Goal: Task Accomplishment & Management: Complete application form

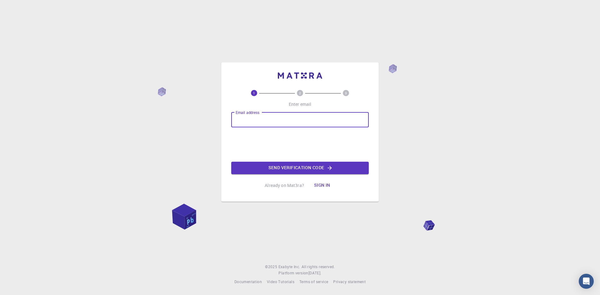
type input "[EMAIL_ADDRESS][DOMAIN_NAME]"
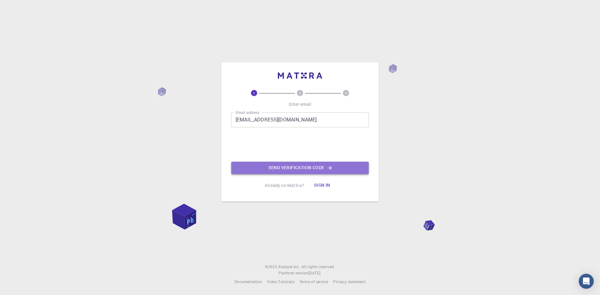
click at [273, 165] on button "Send verification code" at bounding box center [300, 168] width 138 height 13
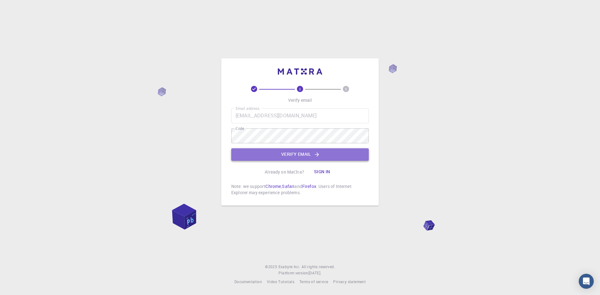
click at [296, 156] on button "Verify email" at bounding box center [300, 154] width 138 height 13
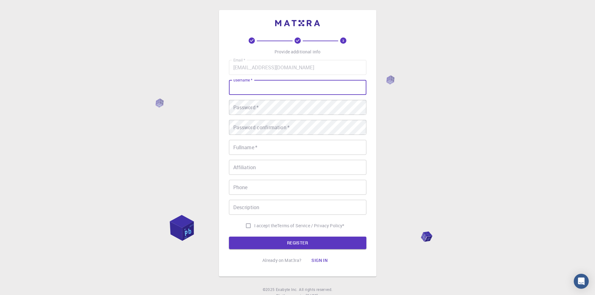
click at [301, 87] on input "username   *" at bounding box center [298, 87] width 138 height 15
type input "North"
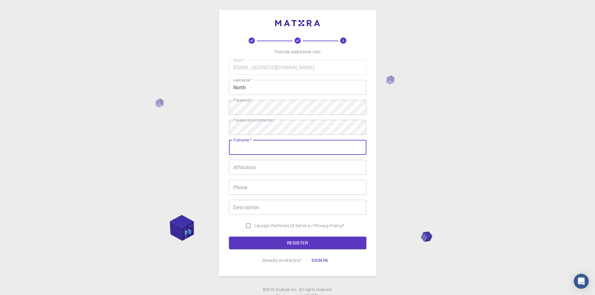
click at [260, 149] on input "Fullname   *" at bounding box center [298, 147] width 138 height 15
type input "North wicaksono"
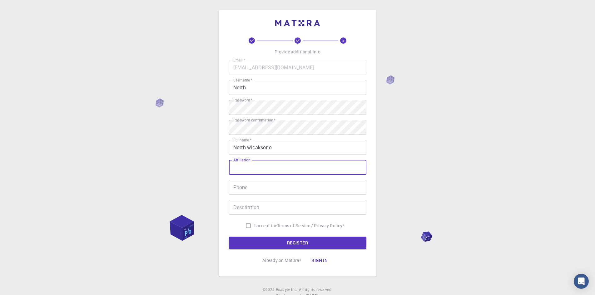
click at [262, 167] on input "Affiliation" at bounding box center [298, 167] width 138 height 15
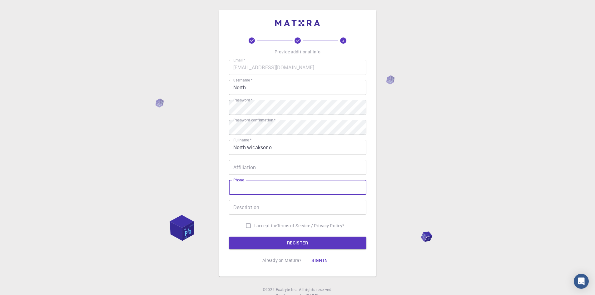
click at [261, 188] on input "Phone" at bounding box center [298, 187] width 138 height 15
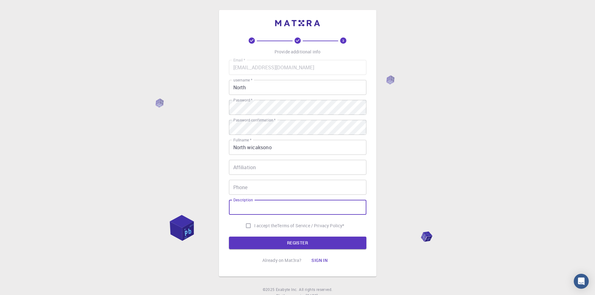
click at [259, 215] on input "Description" at bounding box center [298, 207] width 138 height 15
click at [243, 226] on input "I accept the Terms of Service / Privacy Policy *" at bounding box center [249, 226] width 12 height 12
checkbox input "true"
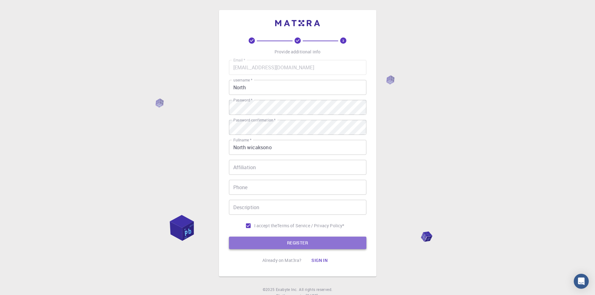
click at [244, 239] on button "REGISTER" at bounding box center [298, 243] width 138 height 13
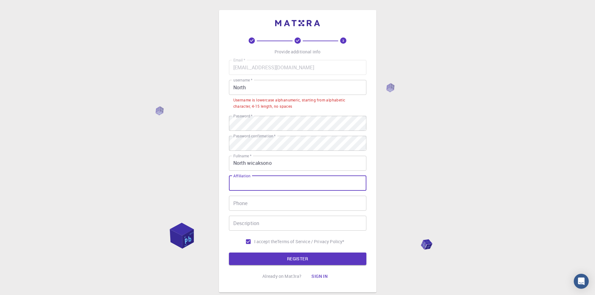
click at [261, 182] on input "Affiliation" at bounding box center [298, 183] width 138 height 15
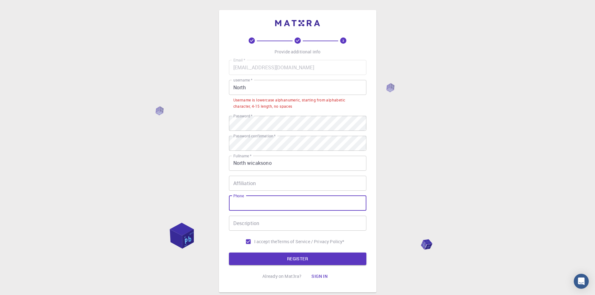
click at [286, 200] on input "Phone" at bounding box center [298, 203] width 138 height 15
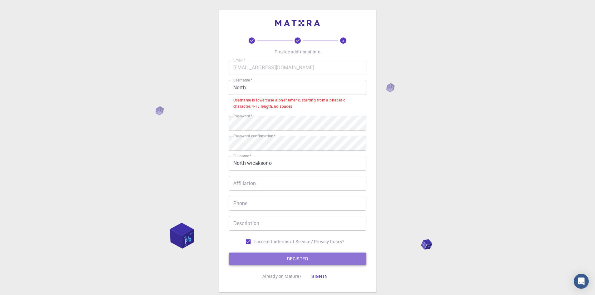
click at [277, 261] on button "REGISTER" at bounding box center [298, 259] width 138 height 13
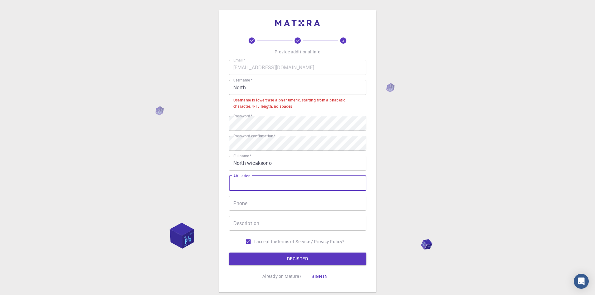
click at [263, 189] on input "Affiliation" at bounding box center [298, 183] width 138 height 15
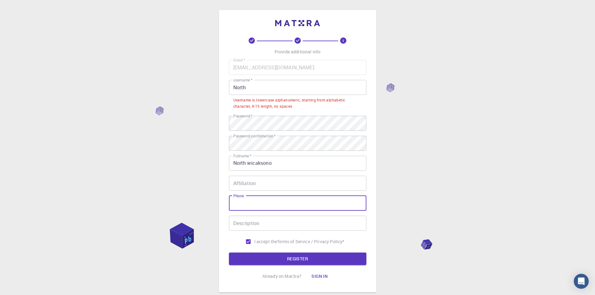
click at [266, 203] on input "Phone" at bounding box center [298, 203] width 138 height 15
type input "08156000618"
click at [392, 193] on div "3 Provide additional info Email   * [EMAIL_ADDRESS][DOMAIN_NAME] Email   * user…" at bounding box center [297, 167] width 595 height 334
click at [298, 223] on input "Description" at bounding box center [298, 223] width 138 height 15
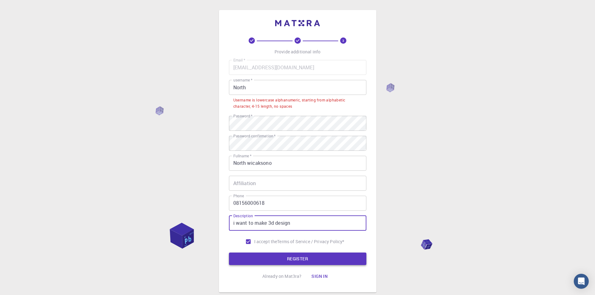
type input "i want to make 3d design"
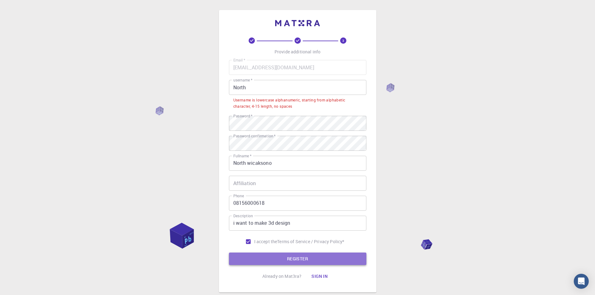
click at [290, 257] on button "REGISTER" at bounding box center [298, 259] width 138 height 13
